Goal: Find specific page/section: Find specific page/section

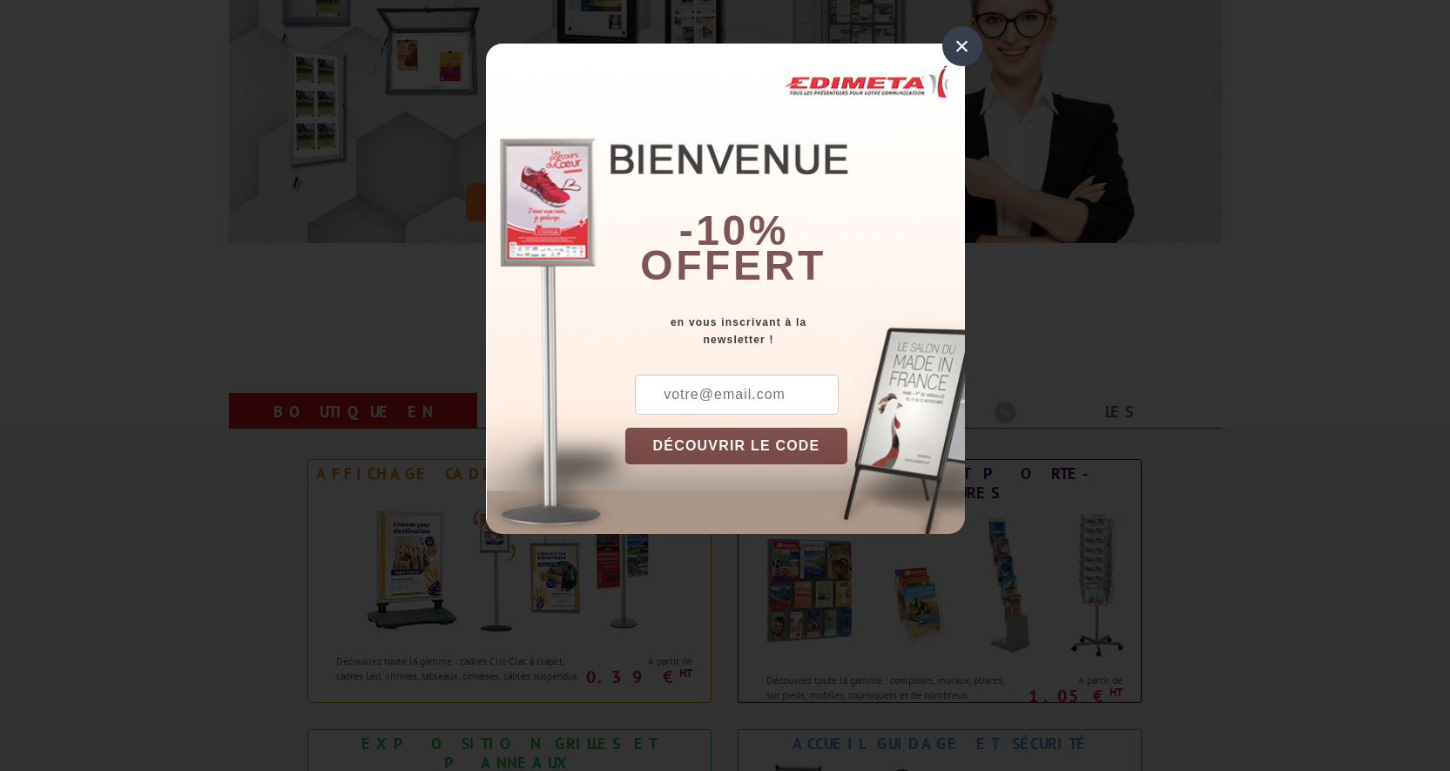
scroll to position [348, 0]
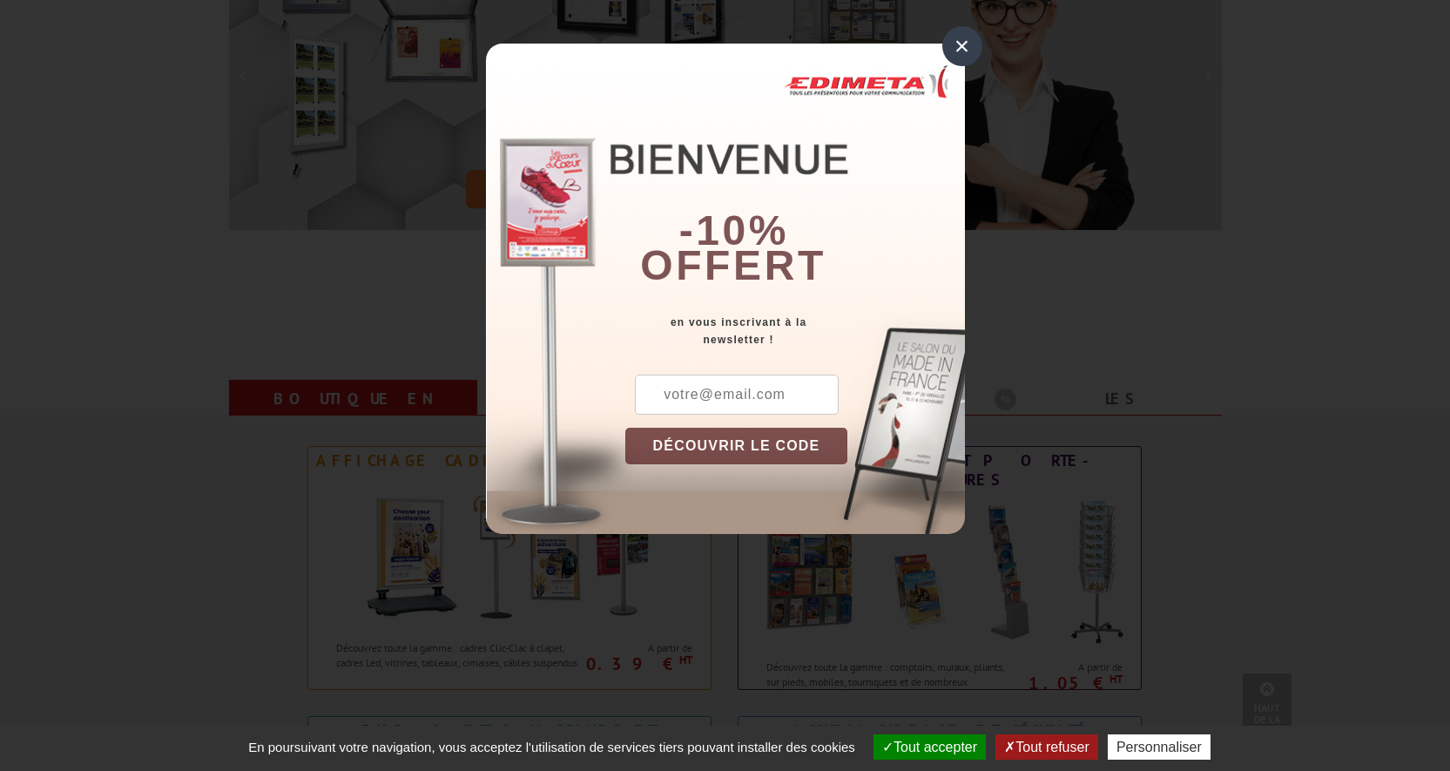
click at [959, 44] on div "×" at bounding box center [963, 46] width 40 height 40
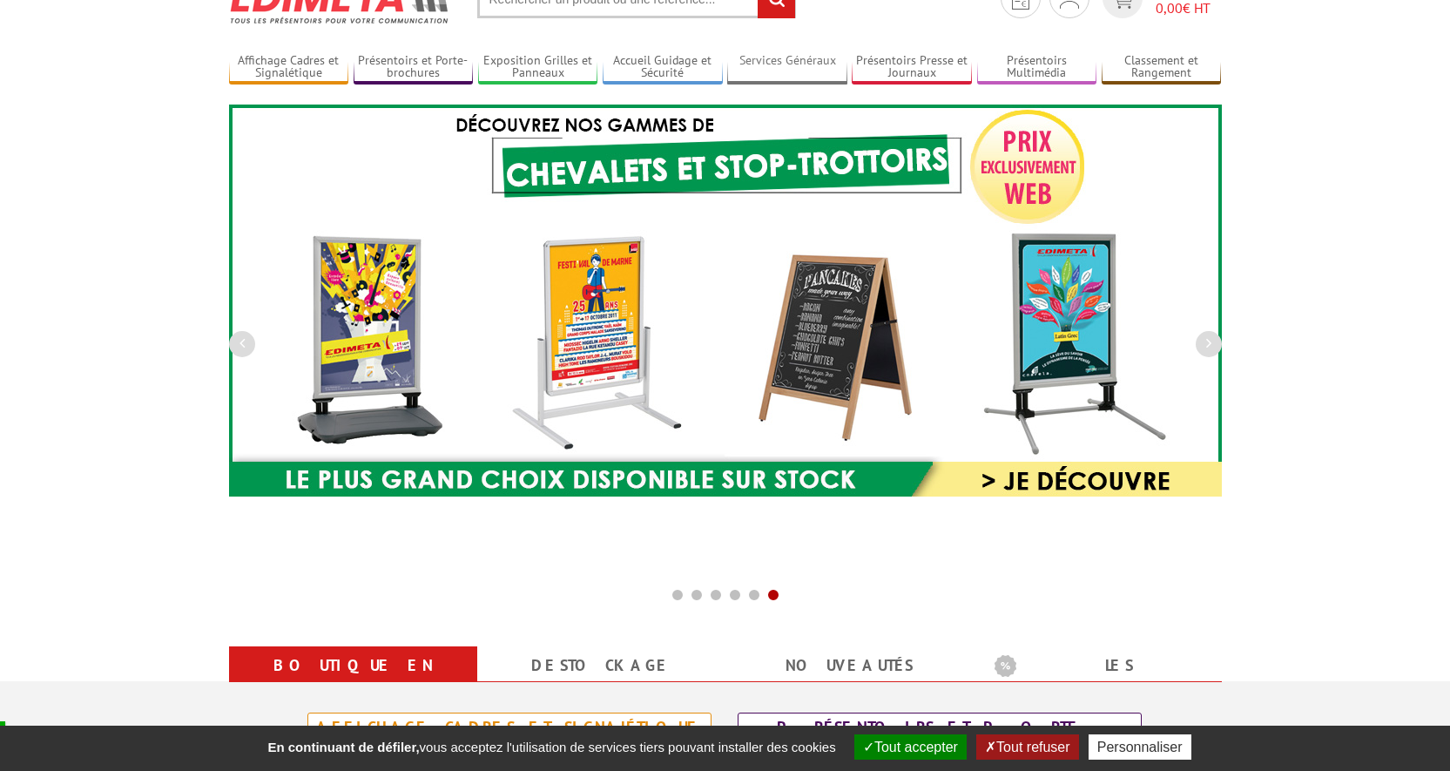
scroll to position [0, 0]
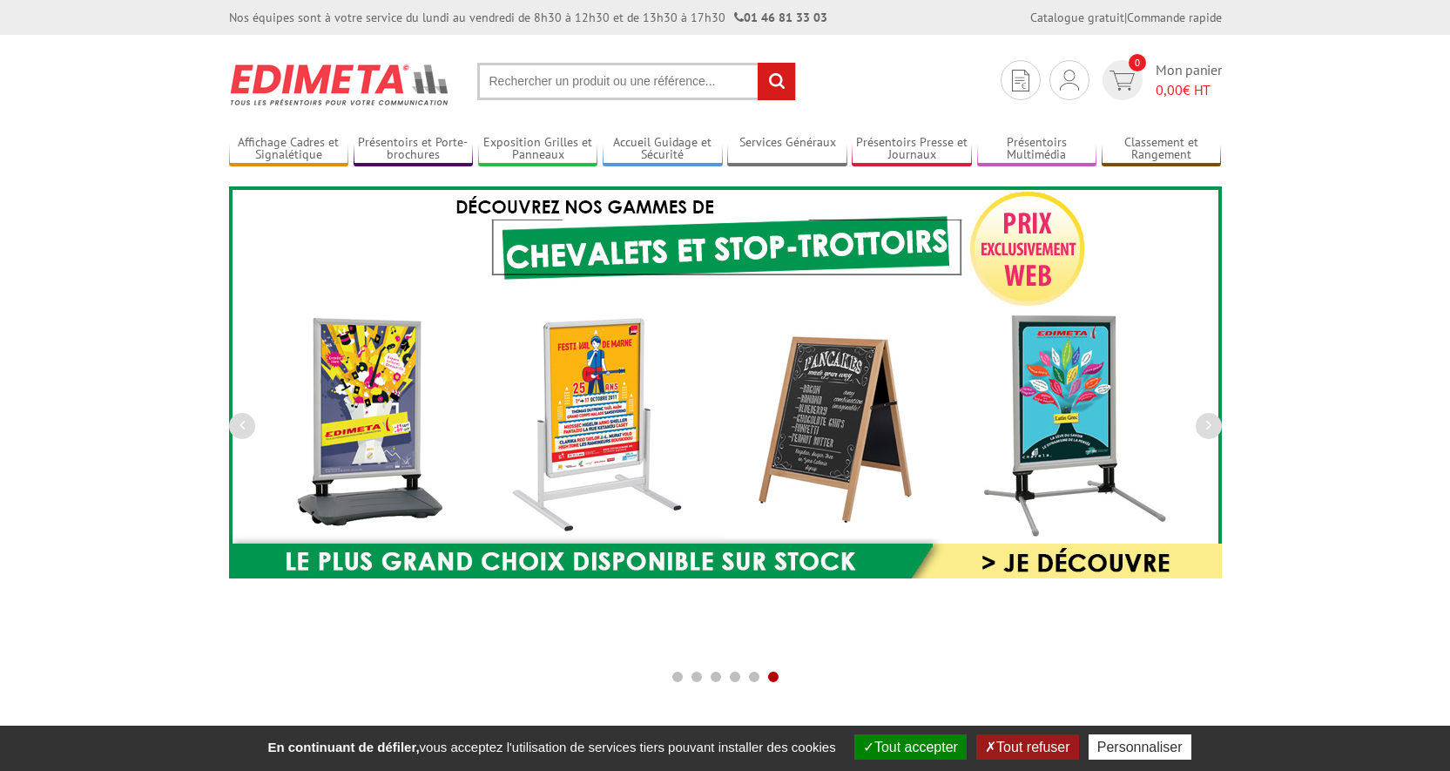
click at [621, 80] on input "text" at bounding box center [636, 81] width 319 height 37
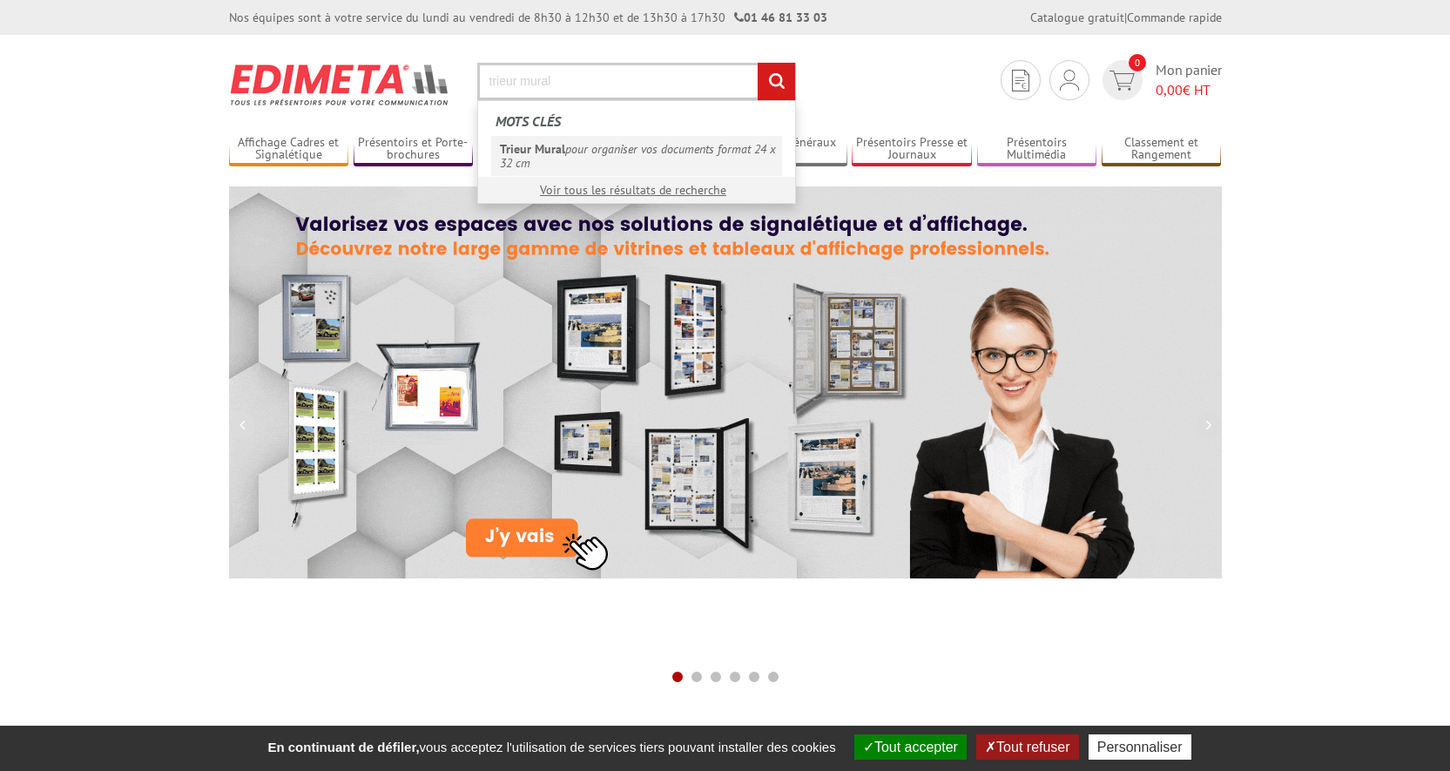
type input "trieur mural"
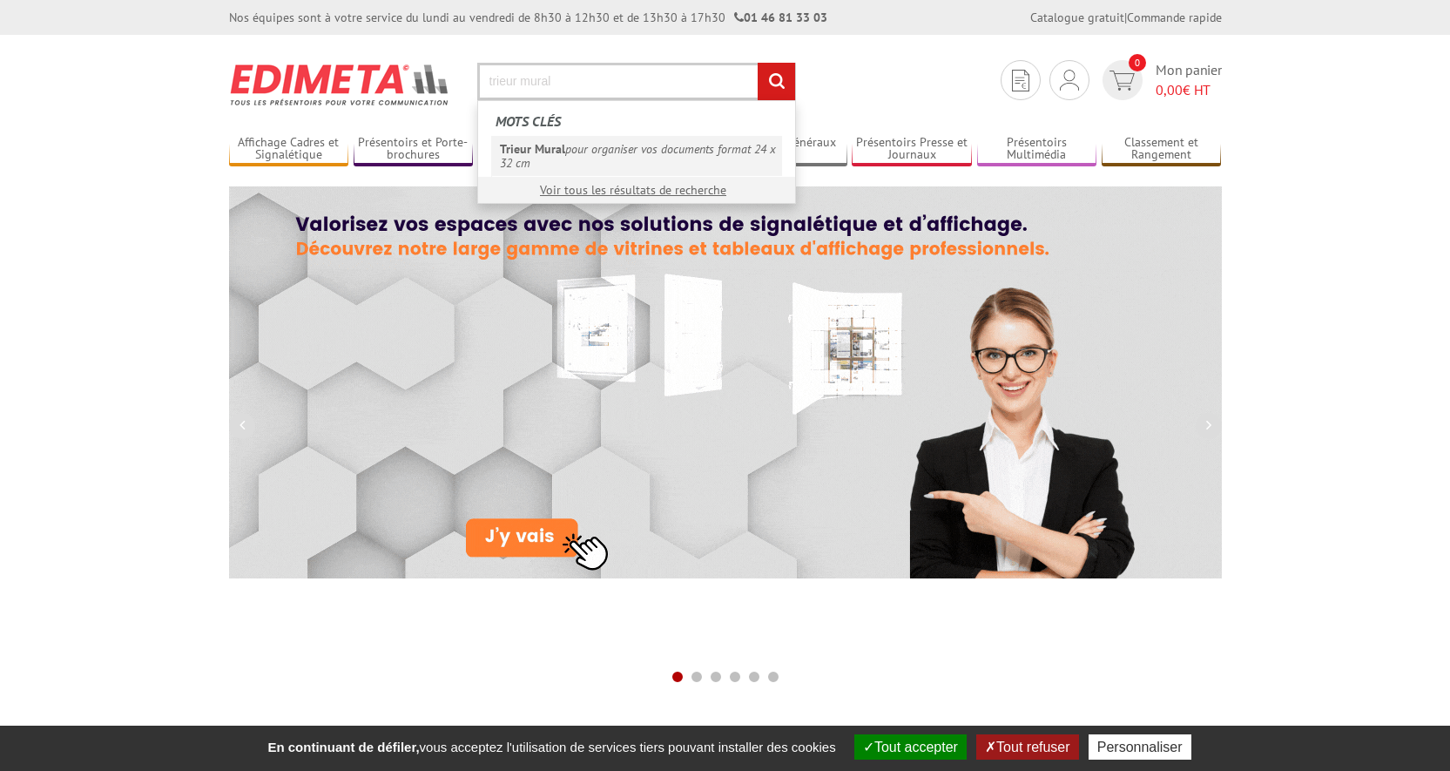
click at [556, 153] on em "Trieur Mural" at bounding box center [532, 149] width 65 height 16
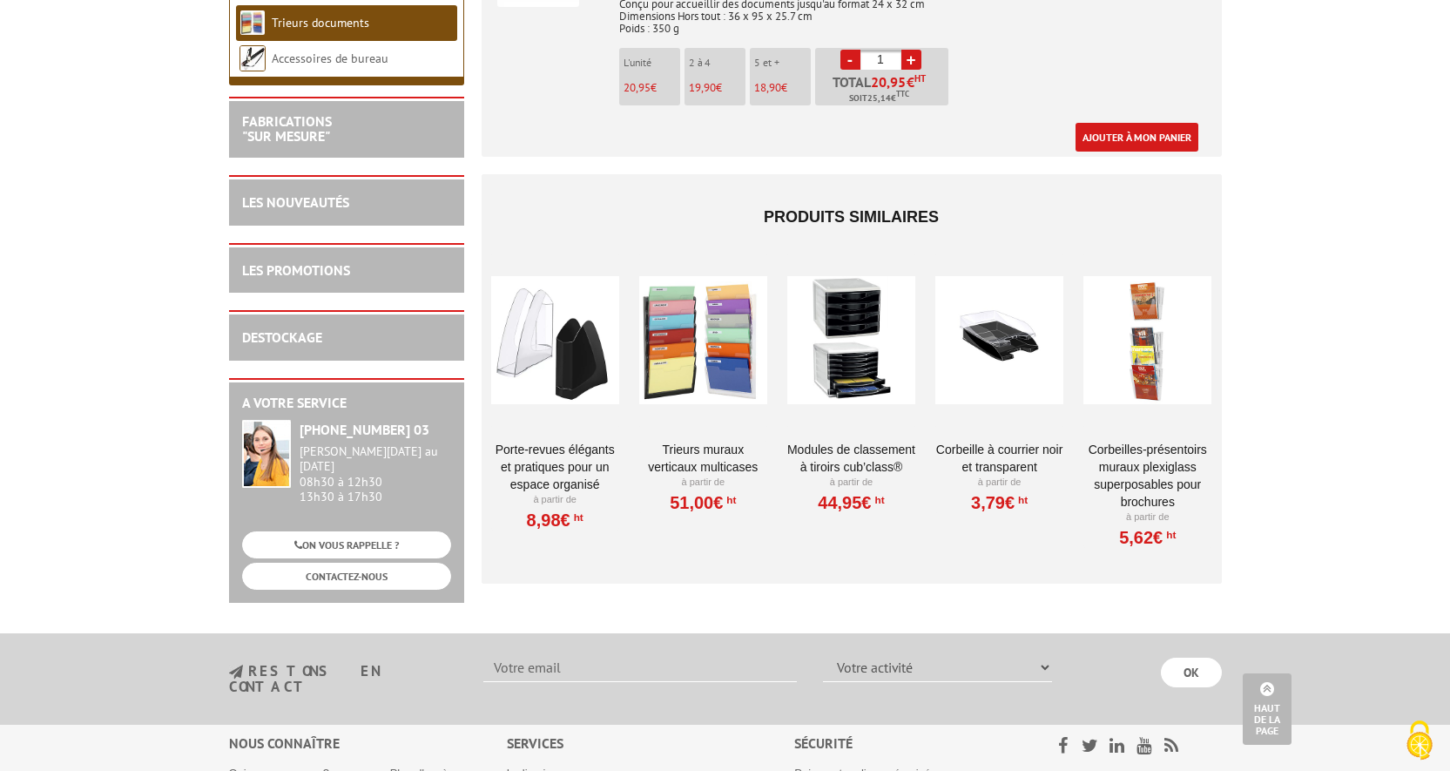
scroll to position [1050, 0]
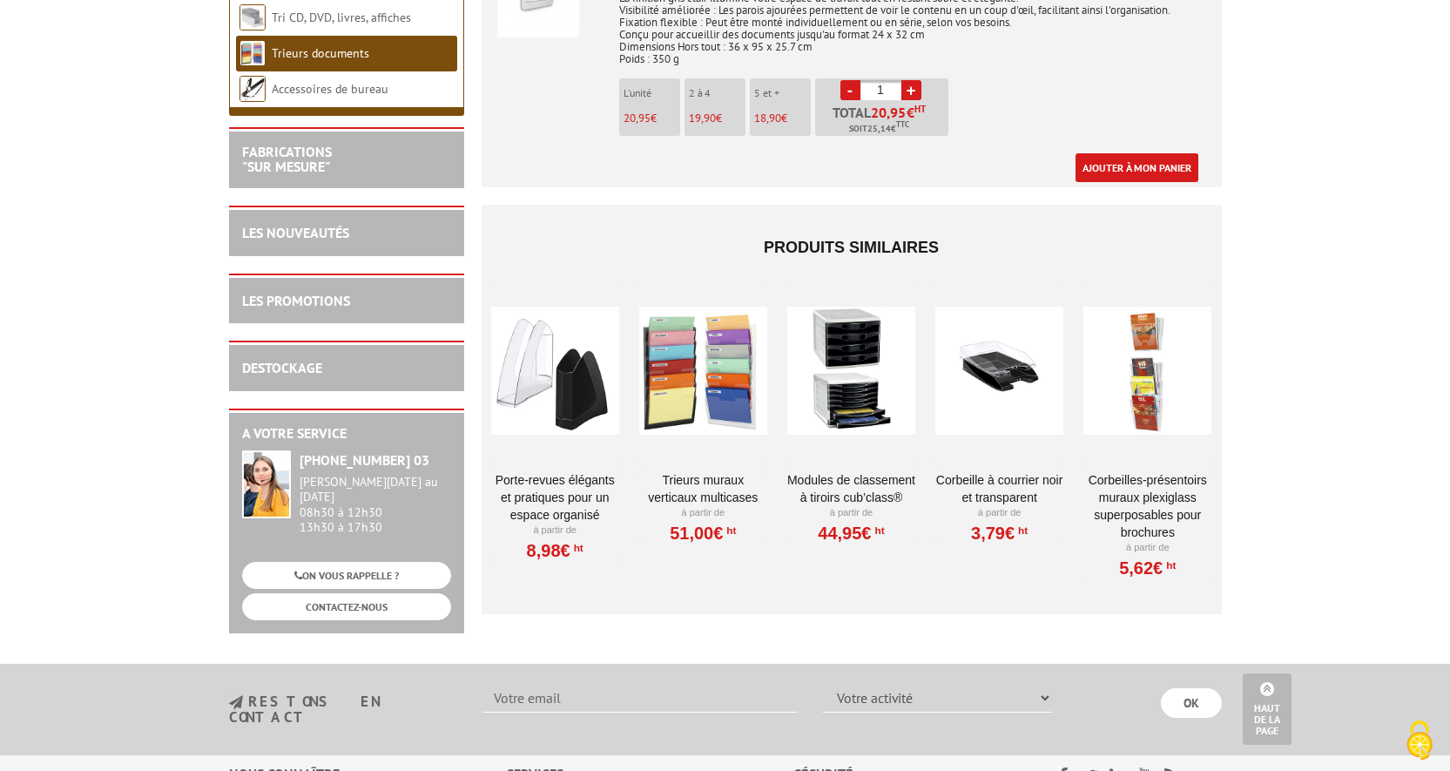
click at [1115, 480] on link "Corbeilles-Présentoirs muraux plexiglass superposables pour brochures" at bounding box center [1148, 506] width 128 height 70
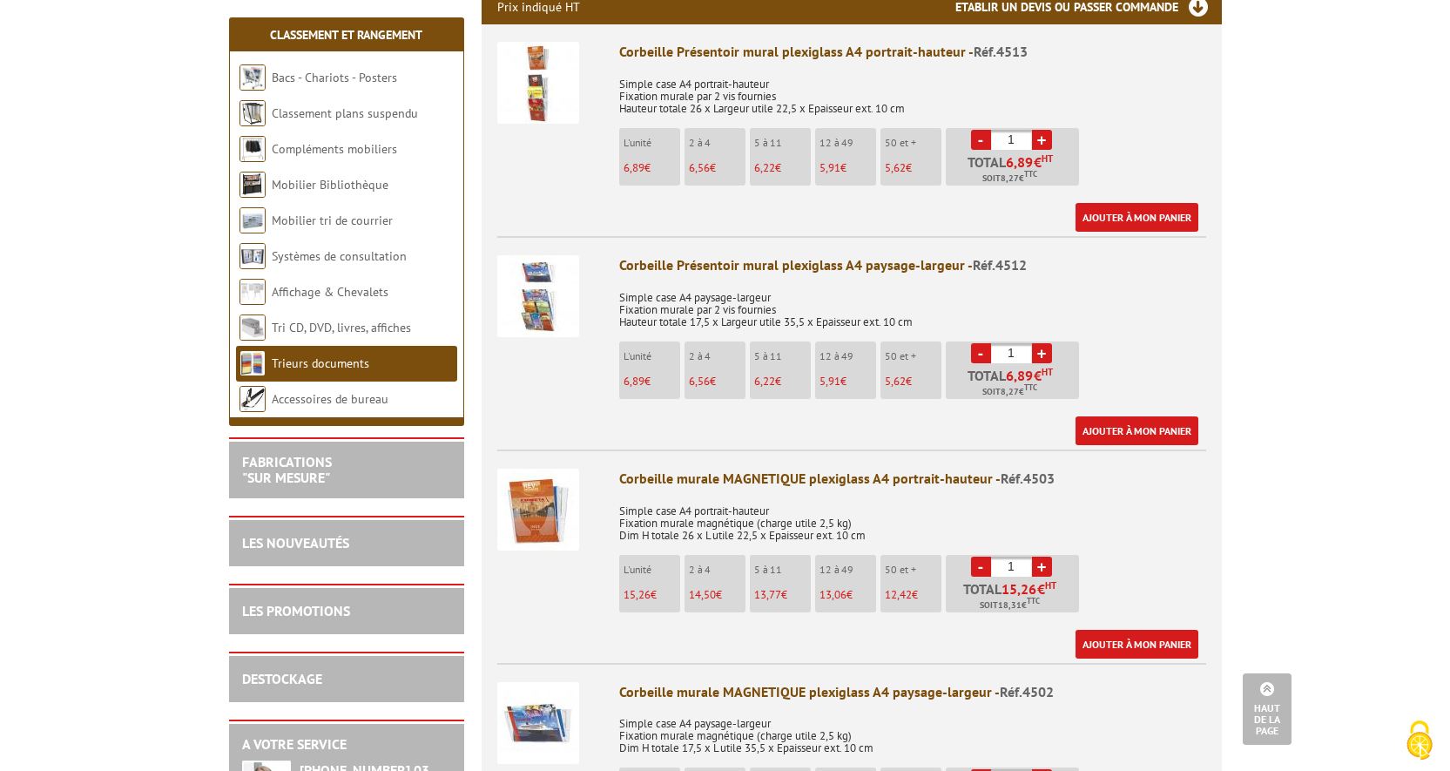
scroll to position [697, 0]
